Goal: Transaction & Acquisition: Obtain resource

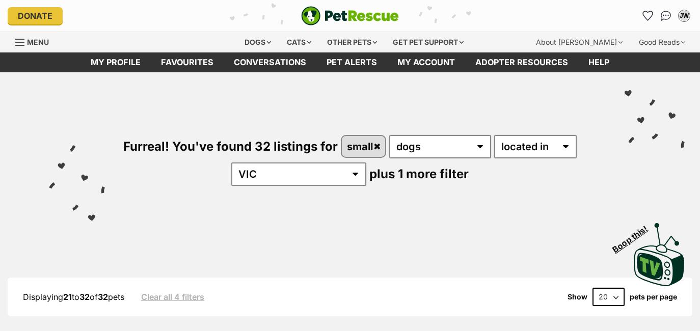
click at [271, 61] on link "Conversations" at bounding box center [270, 62] width 93 height 20
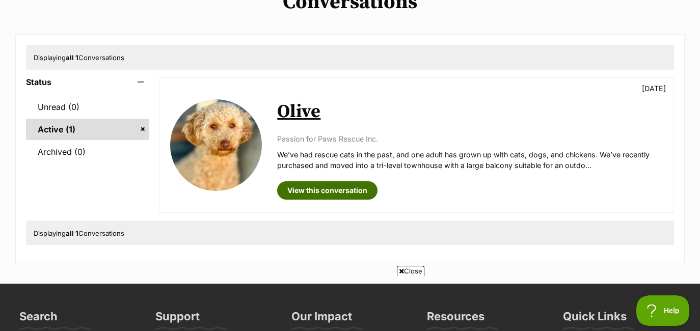
click at [310, 192] on link "View this conversation" at bounding box center [327, 190] width 100 height 18
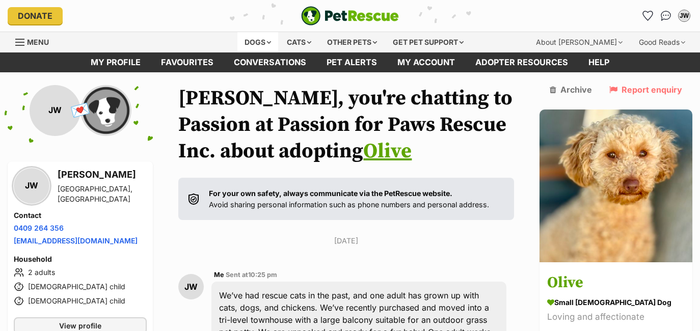
click at [252, 37] on div "Dogs" at bounding box center [258, 42] width 41 height 20
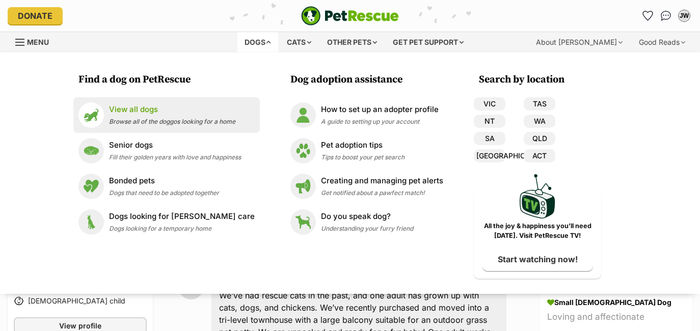
click at [126, 115] on p "View all dogs" at bounding box center [172, 110] width 126 height 12
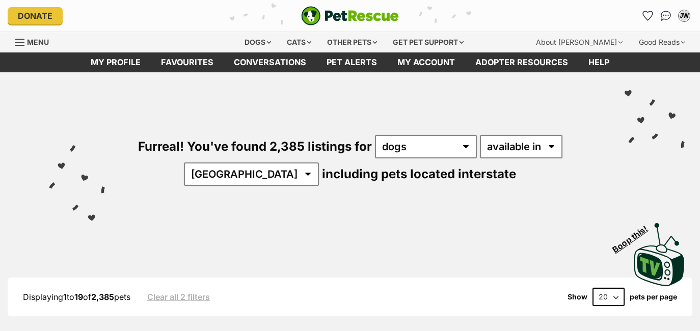
select select "disabled"
click at [480, 135] on select "available in located in" at bounding box center [521, 146] width 83 height 23
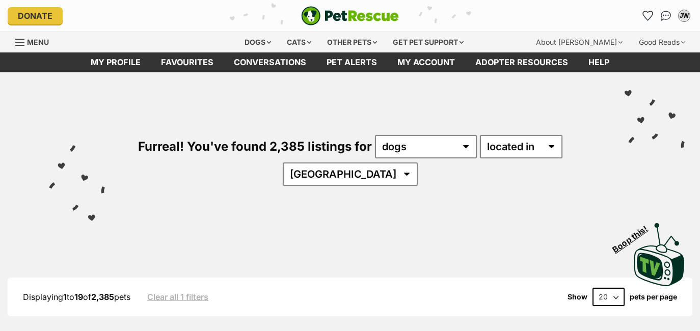
select select "VIC"
click at [313, 163] on select "Australia ACT NSW QLD SA TAS VIC WA" at bounding box center [350, 174] width 135 height 23
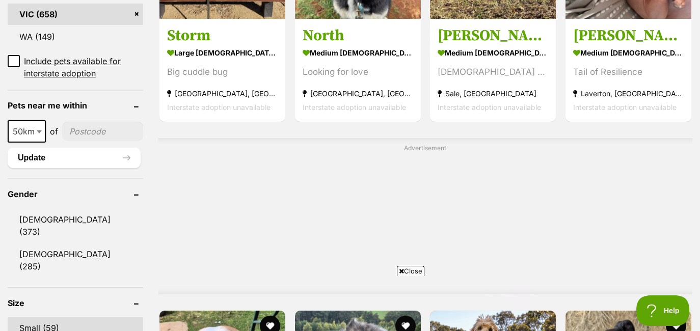
click at [44, 318] on link "Small (59)" at bounding box center [76, 328] width 136 height 21
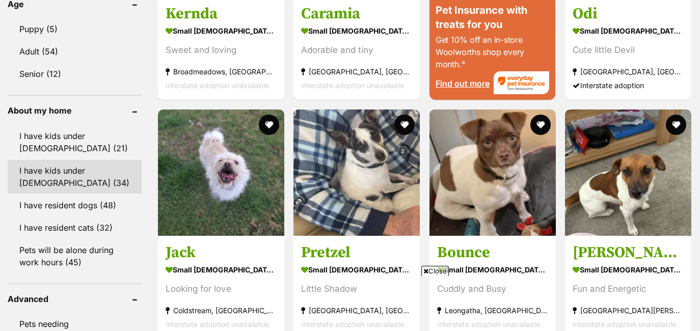
click at [70, 173] on link "I have kids under 12 years old (34)" at bounding box center [75, 177] width 134 height 34
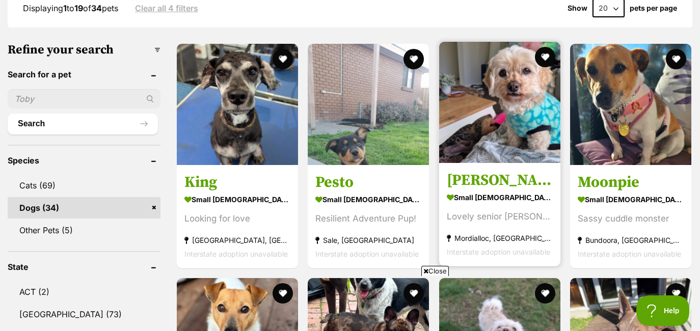
click at [506, 141] on img at bounding box center [499, 102] width 121 height 121
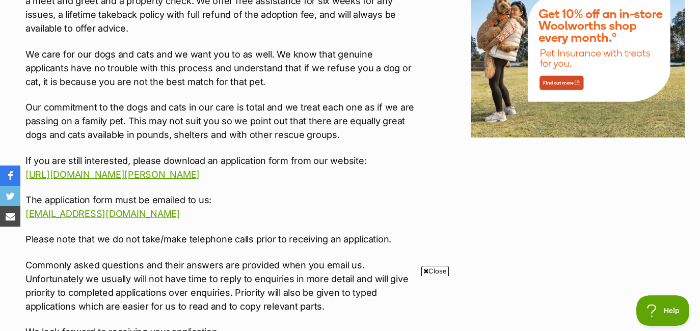
scroll to position [1386, 0]
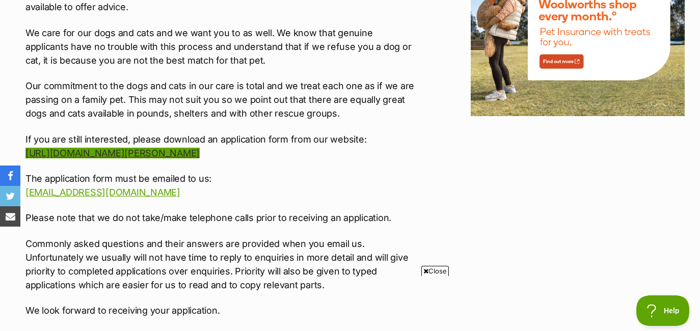
click at [200, 148] on link "http://www.victoriandogrescue.org.au/about-vicdrg/adoption-and-foster-applicati…" at bounding box center [112, 153] width 174 height 11
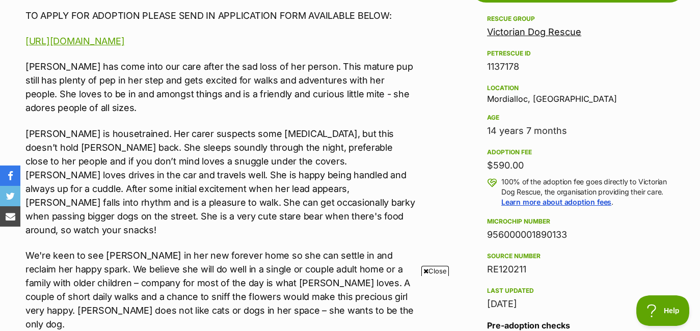
scroll to position [0, 0]
drag, startPoint x: 487, startPoint y: 67, endPoint x: 522, endPoint y: 65, distance: 34.7
click at [522, 65] on div "1137178" at bounding box center [577, 67] width 181 height 14
copy div "1137178"
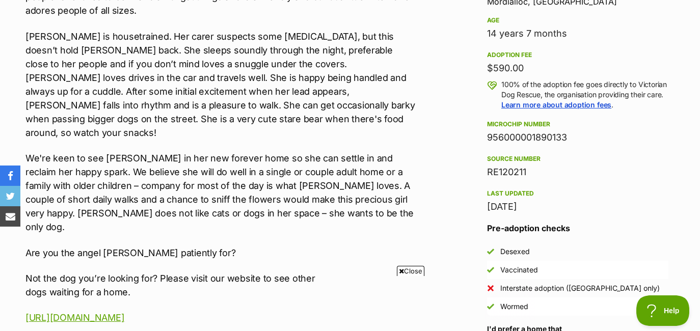
scroll to position [700, 0]
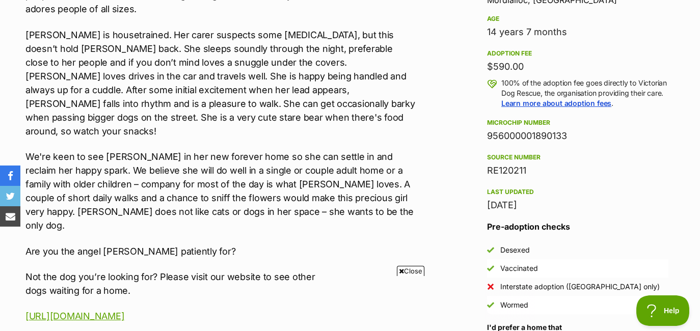
drag, startPoint x: 488, startPoint y: 139, endPoint x: 568, endPoint y: 139, distance: 80.0
click at [568, 139] on div "956000001890133" at bounding box center [577, 136] width 181 height 14
copy div "956000001890133"
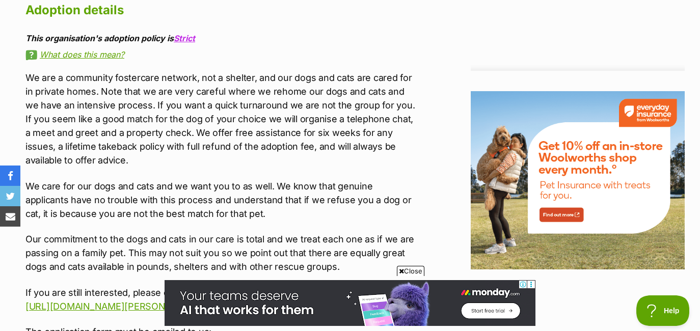
scroll to position [0, 0]
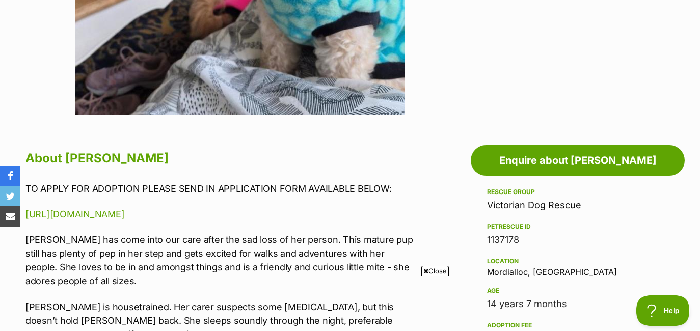
scroll to position [524, 0]
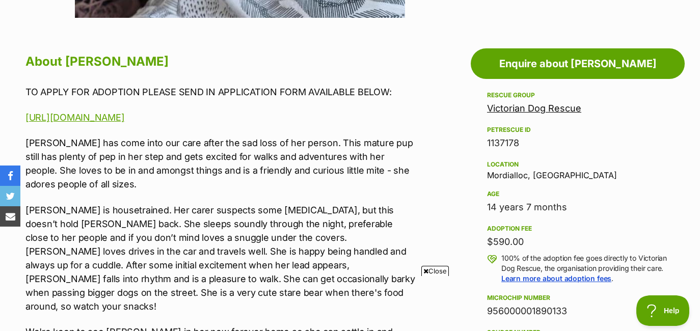
click at [504, 140] on div "1137178" at bounding box center [577, 143] width 181 height 14
copy div "1137178"
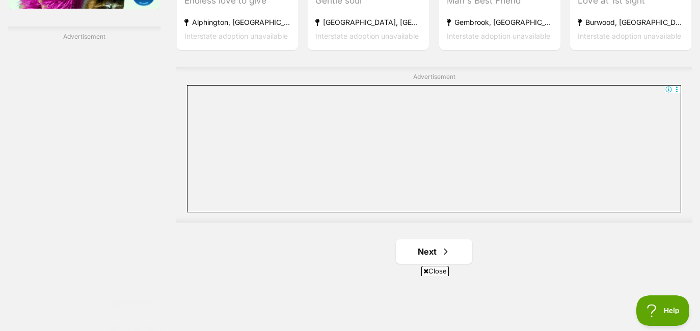
scroll to position [1828, 0]
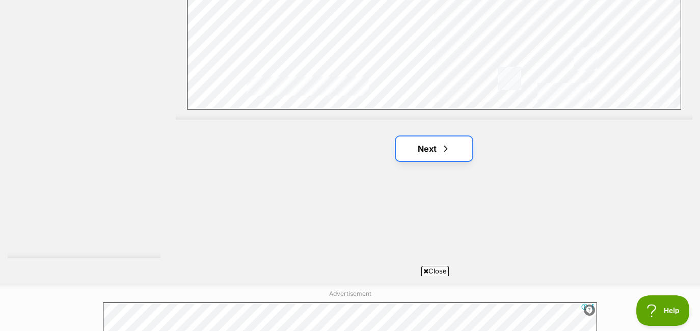
click at [448, 151] on span "Next page" at bounding box center [446, 149] width 10 height 12
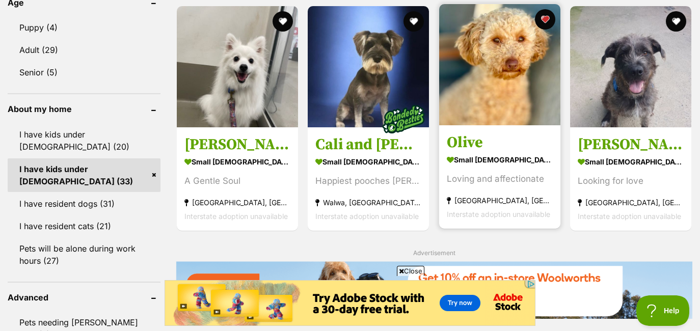
click at [498, 150] on h3 "Olive" at bounding box center [500, 142] width 106 height 19
